Goal: Transaction & Acquisition: Purchase product/service

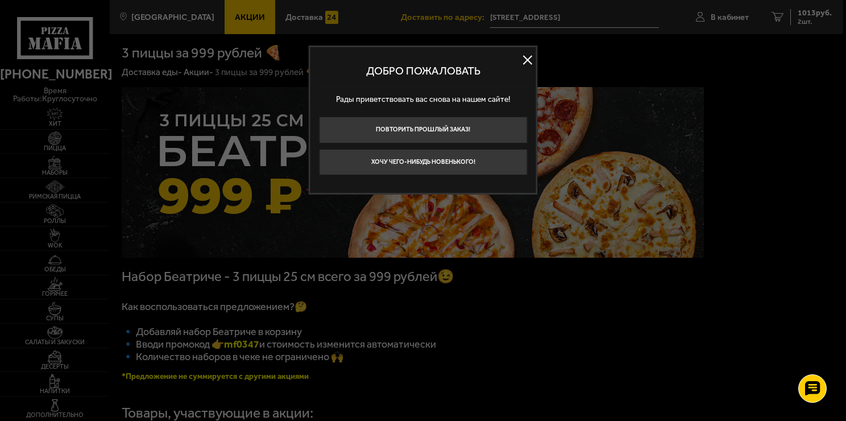
click at [523, 58] on button at bounding box center [527, 59] width 17 height 17
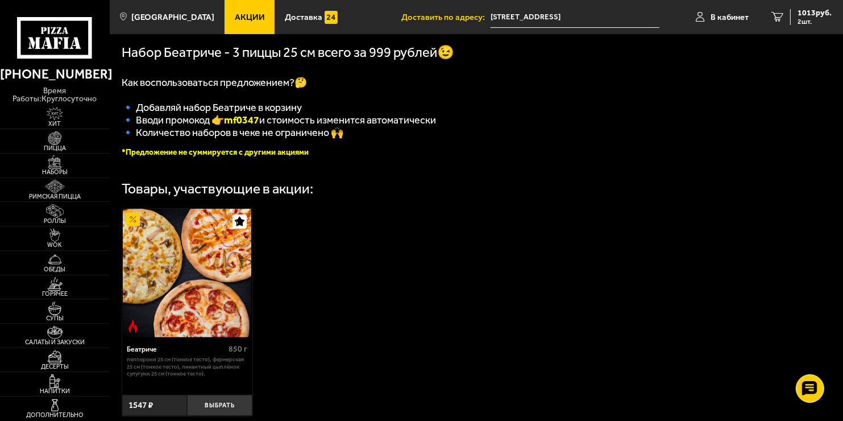
scroll to position [53, 0]
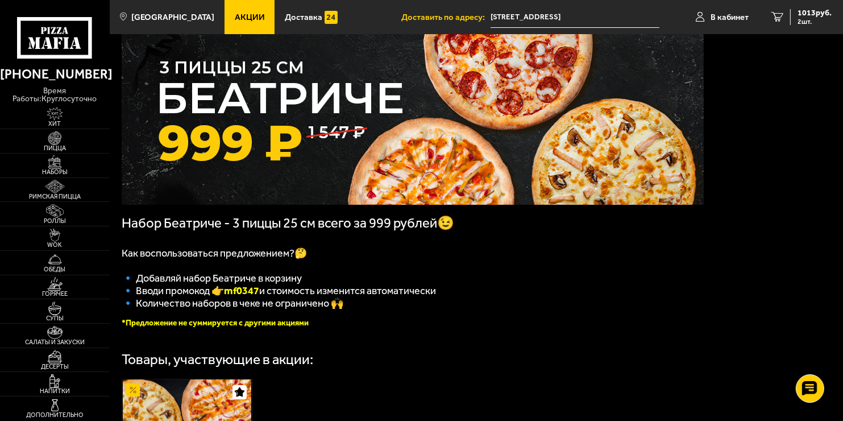
drag, startPoint x: 230, startPoint y: 296, endPoint x: 269, endPoint y: 294, distance: 38.7
click at [269, 294] on span "🔹 Вводи промокод 👉 mf0347 и стоимость изменится автоматически" at bounding box center [279, 290] width 314 height 13
copy span "🔹 Вводи промокод 👉 mf0347"
click at [822, 15] on span "1013 руб." at bounding box center [814, 13] width 34 height 8
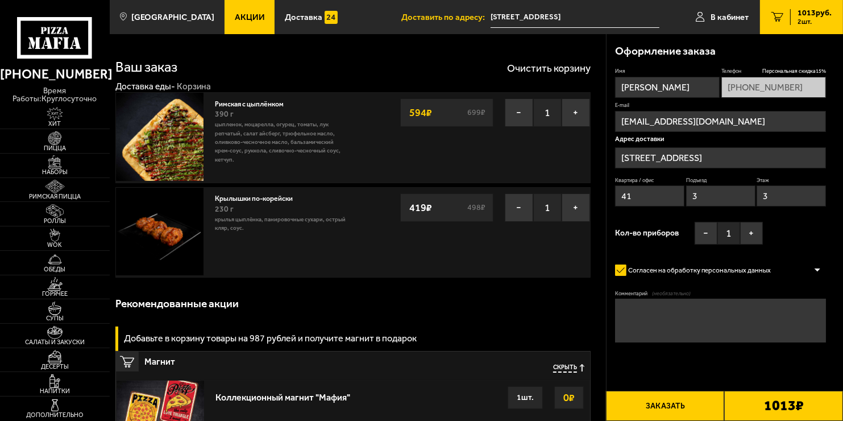
type input "[STREET_ADDRESS]"
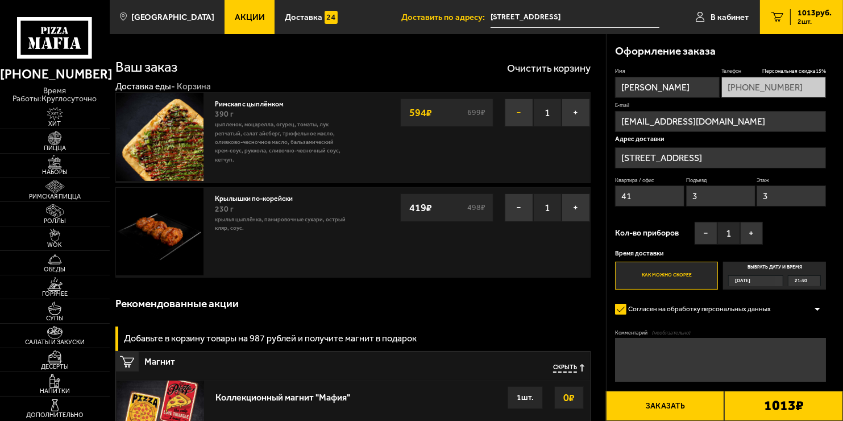
click at [517, 113] on button "−" at bounding box center [519, 112] width 28 height 28
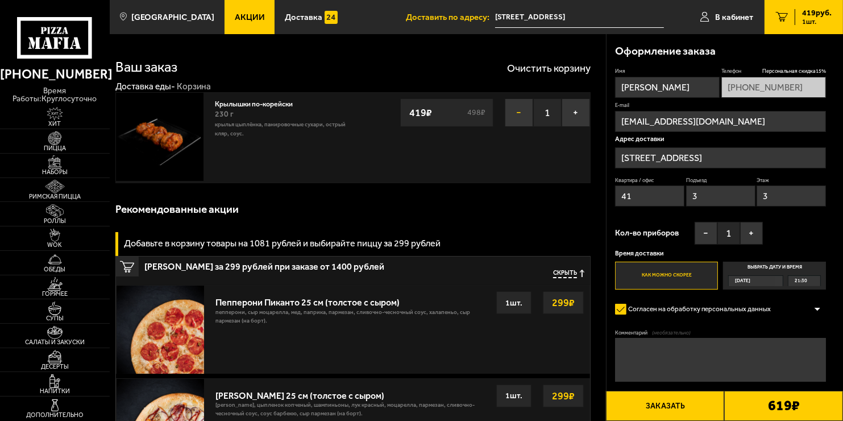
click at [521, 117] on button "−" at bounding box center [519, 112] width 28 height 28
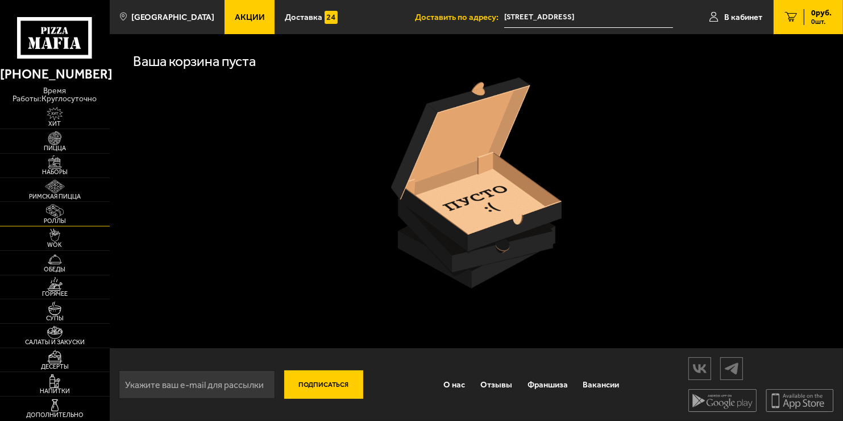
click at [74, 216] on link "Роллы" at bounding box center [55, 214] width 110 height 24
